Goal: Check status

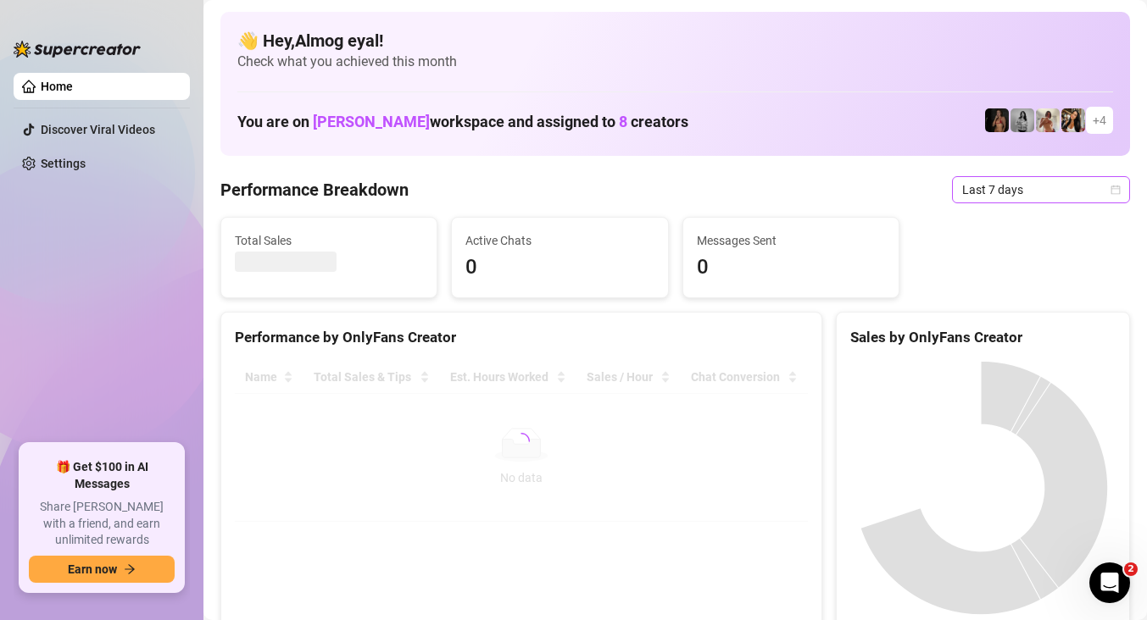
click at [1066, 192] on span "Last 7 days" at bounding box center [1041, 189] width 158 height 25
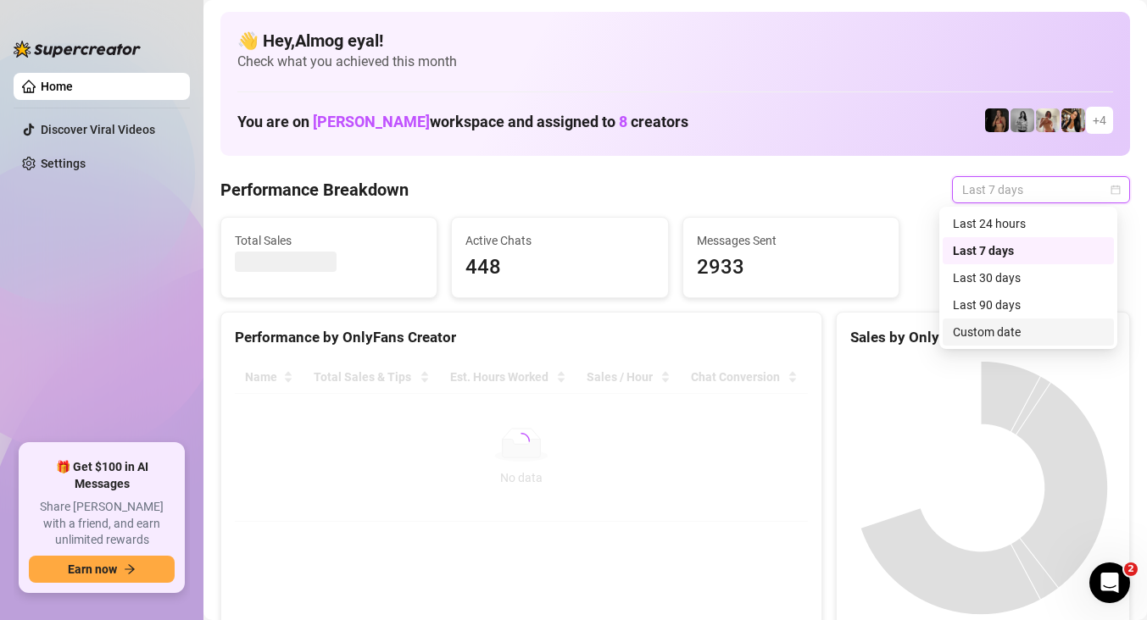
click at [995, 321] on div "Custom date" at bounding box center [1027, 332] width 171 height 27
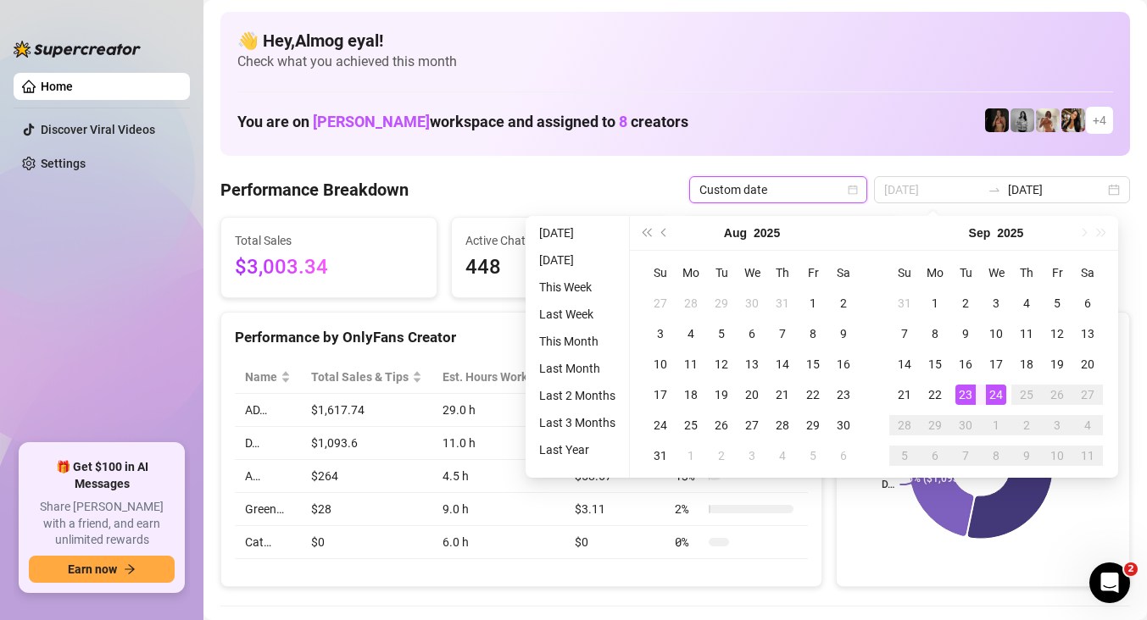
type input "[DATE]"
click at [995, 399] on div "24" at bounding box center [996, 395] width 20 height 20
type input "2025-09-01"
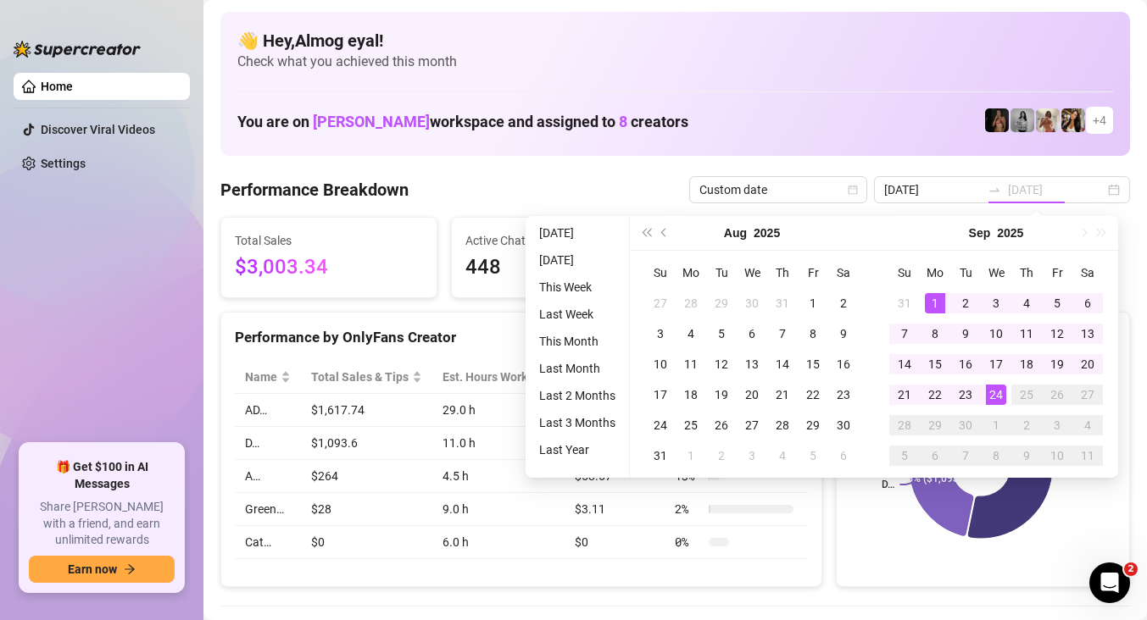
click at [931, 299] on div "1" at bounding box center [935, 303] width 20 height 20
type input "2025-09-01"
type input "[DATE]"
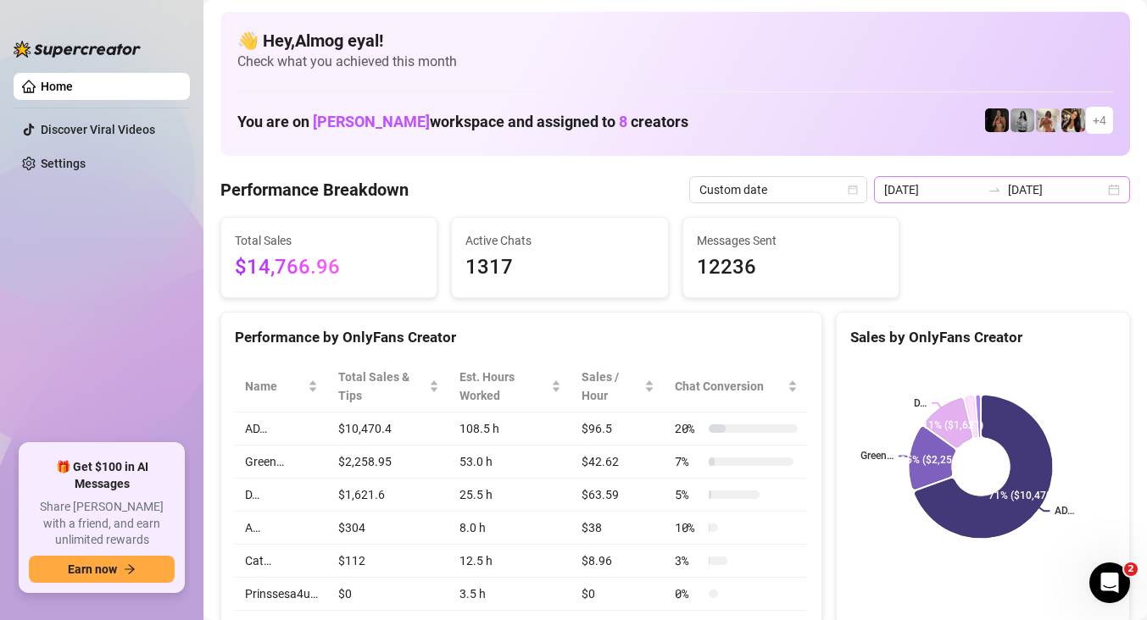
click at [992, 197] on div "2025-09-01 2025-09-24" at bounding box center [1002, 189] width 256 height 27
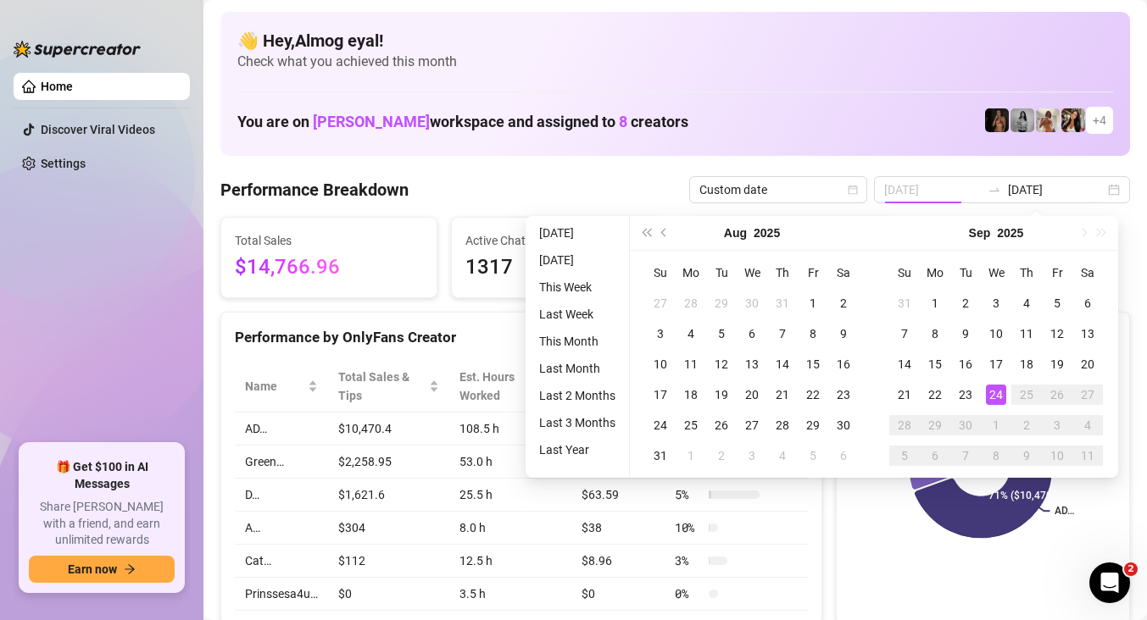
click at [1001, 394] on div "24" at bounding box center [996, 395] width 20 height 20
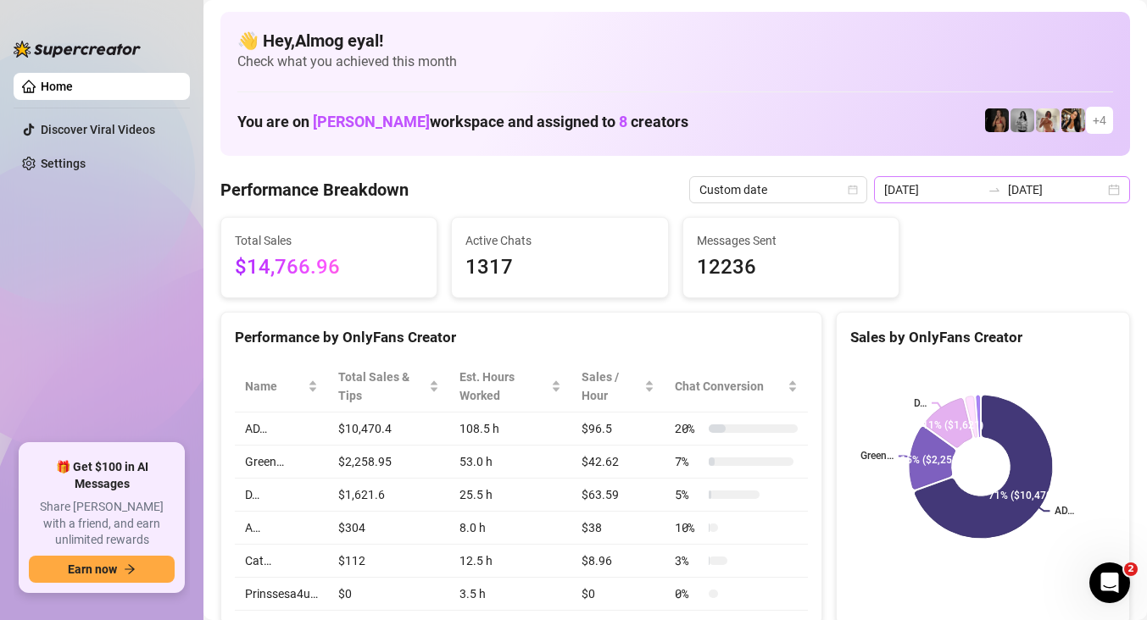
click at [998, 188] on icon "swap-right" at bounding box center [994, 190] width 14 height 14
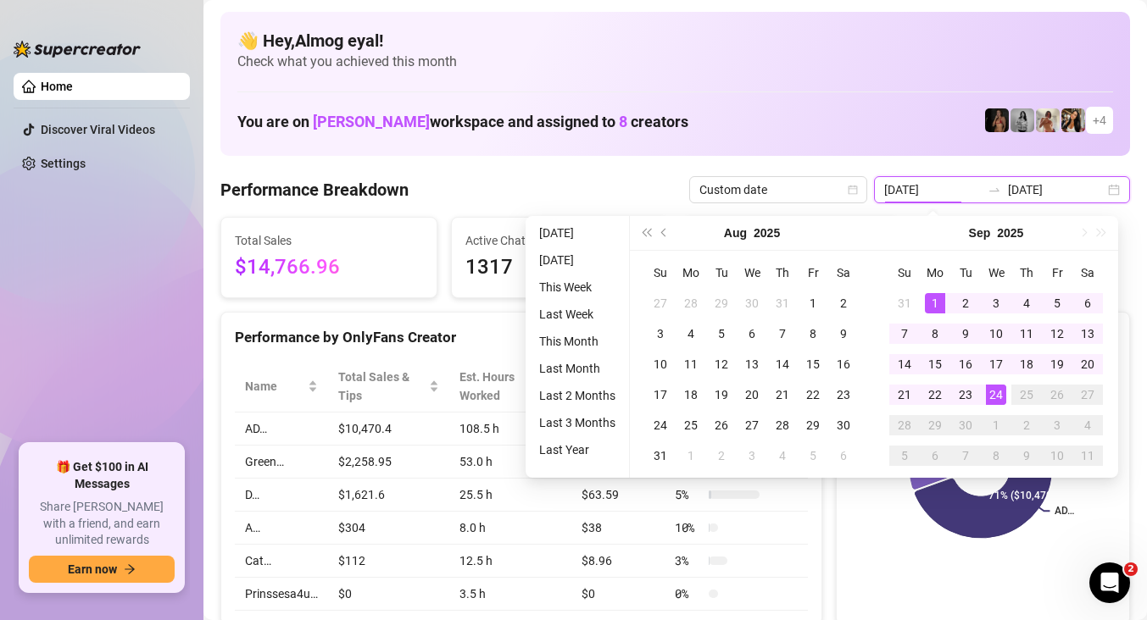
type input "[DATE]"
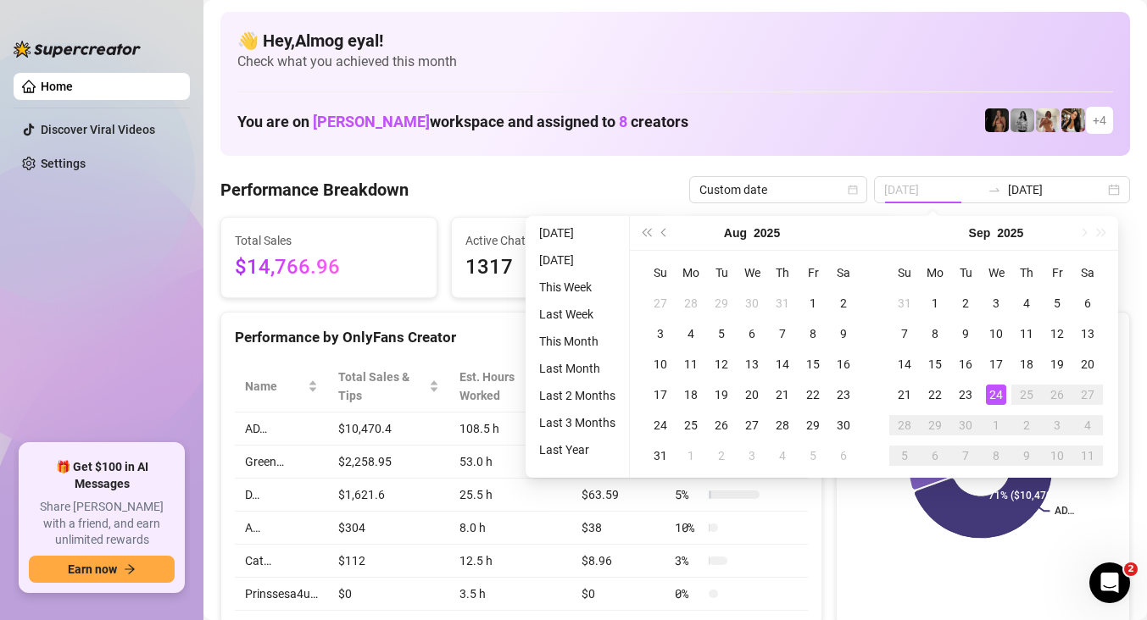
click at [998, 392] on div "24" at bounding box center [996, 395] width 20 height 20
type input "[DATE]"
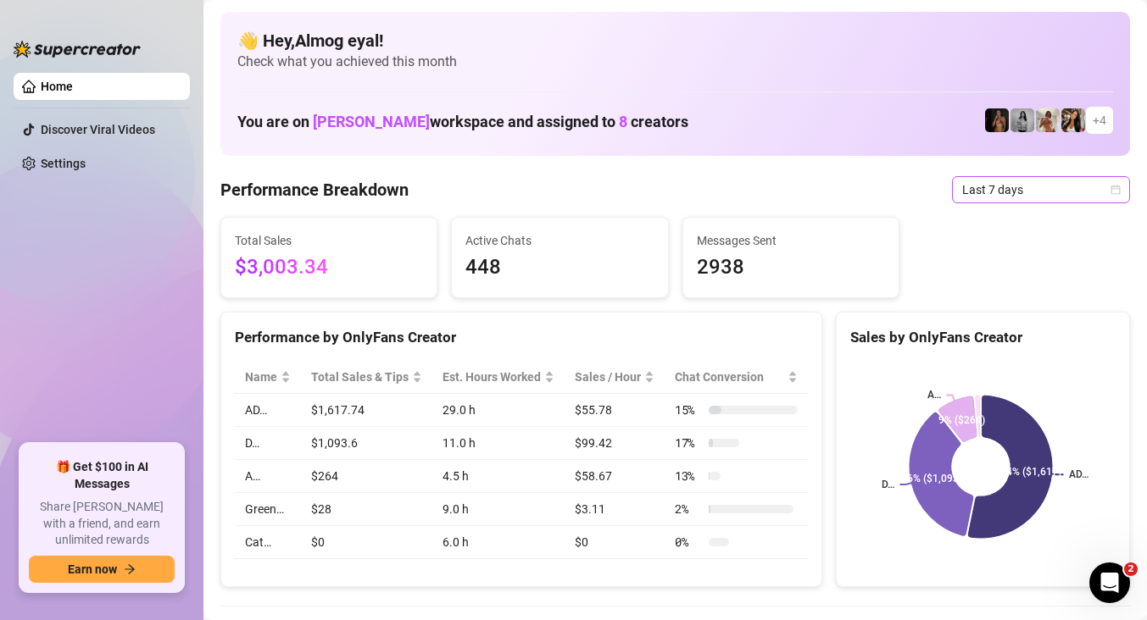
click at [979, 194] on span "Last 7 days" at bounding box center [1041, 189] width 158 height 25
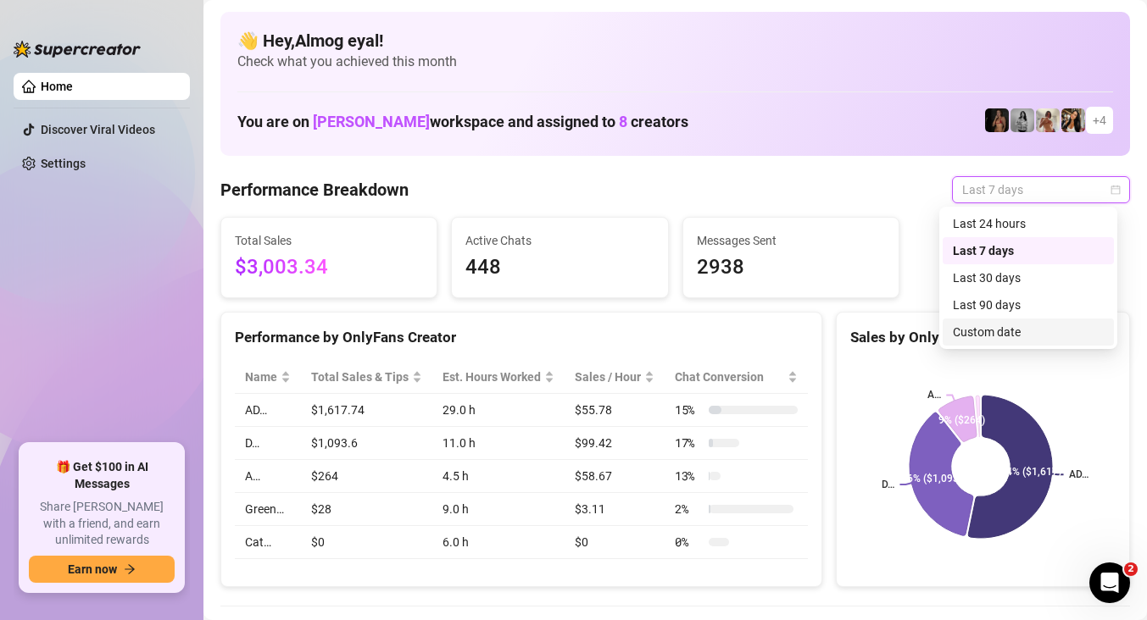
click at [987, 325] on div "Custom date" at bounding box center [1028, 332] width 151 height 19
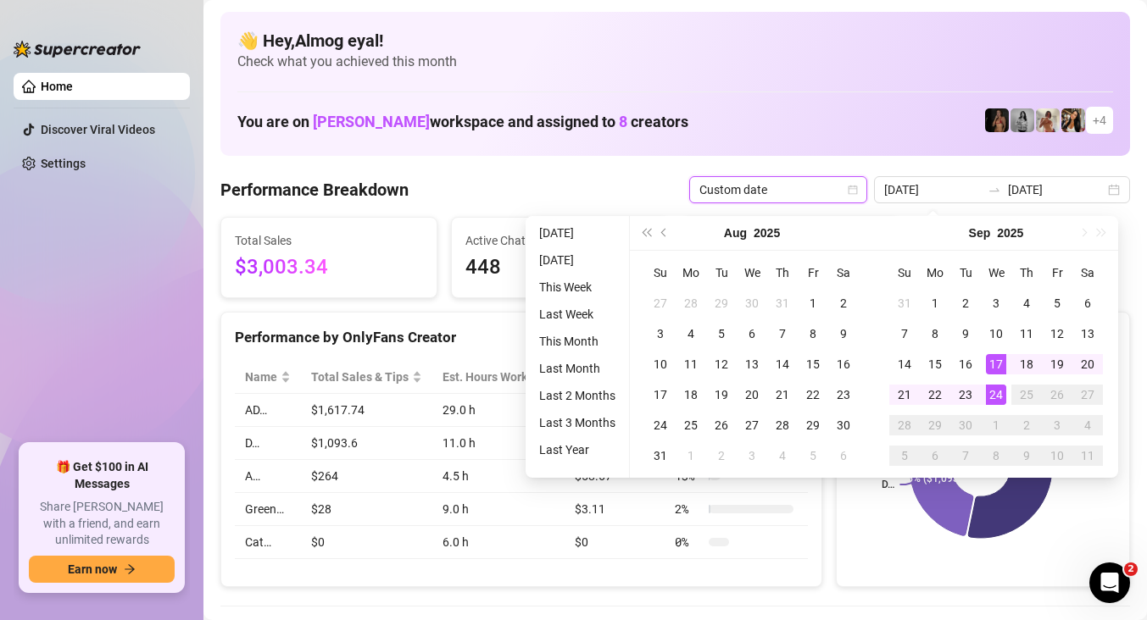
type input "[DATE]"
click at [1006, 397] on td "24" at bounding box center [996, 395] width 31 height 31
click at [1005, 397] on td "24" at bounding box center [996, 395] width 31 height 31
type input "[DATE]"
